Goal: Task Accomplishment & Management: Manage account settings

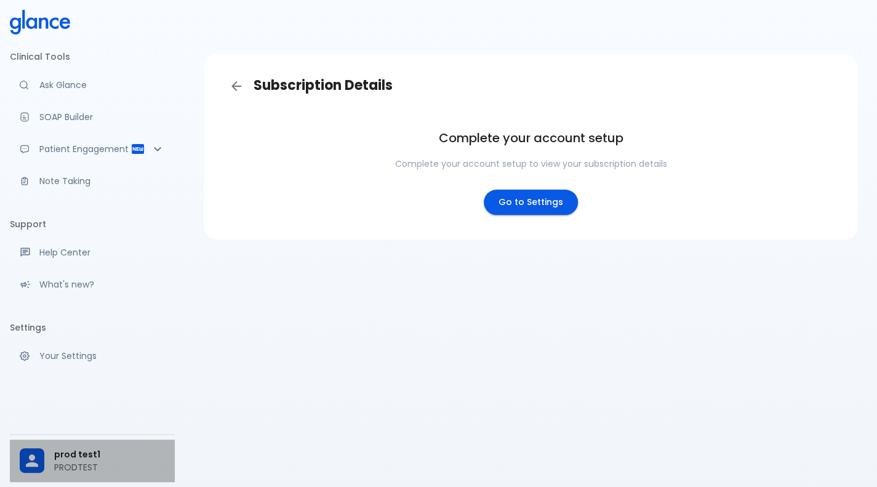
click at [75, 449] on span "prod test1" at bounding box center [109, 454] width 111 height 13
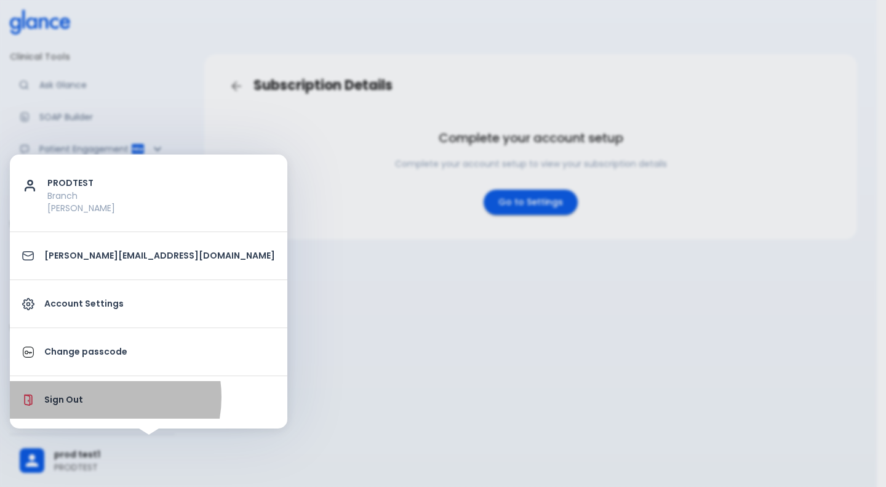
click at [96, 396] on p "Sign Out" at bounding box center [159, 399] width 231 height 13
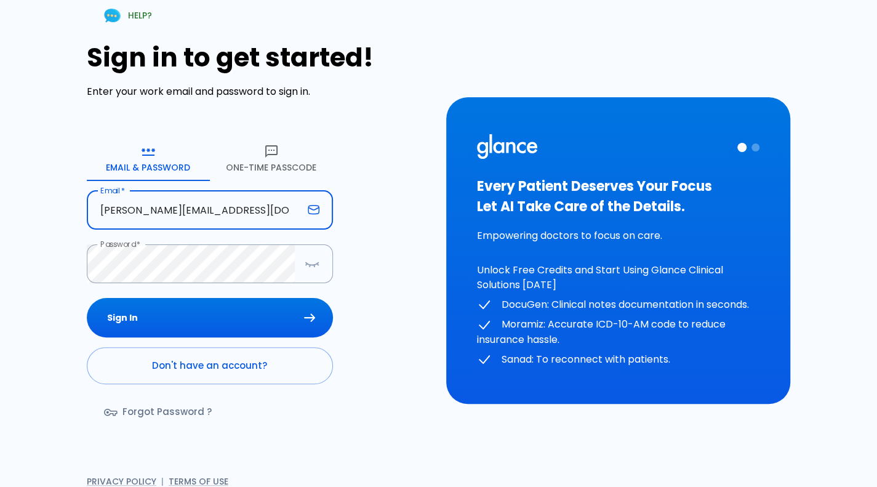
click at [245, 211] on input "deepashree+17091prod@glance.care" at bounding box center [195, 210] width 216 height 39
type input "deepashree+1709prod@glance.care"
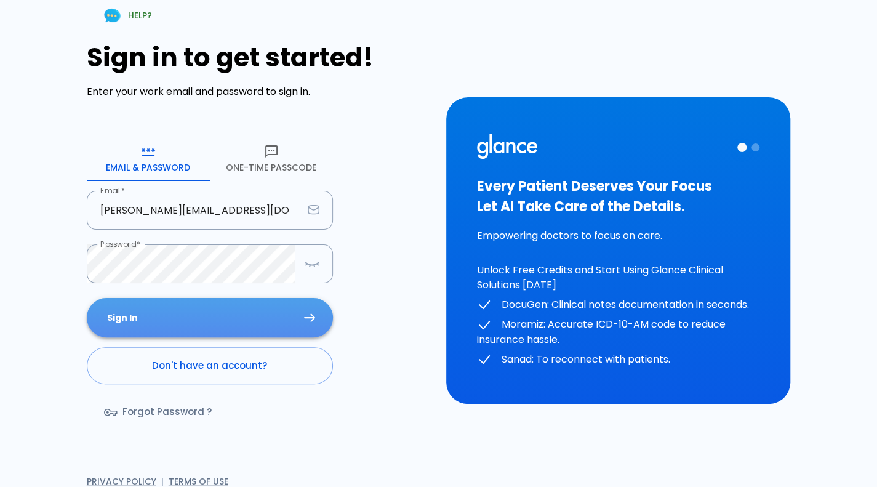
click at [247, 325] on button "Sign In" at bounding box center [210, 318] width 246 height 40
